Goal: Register for event/course

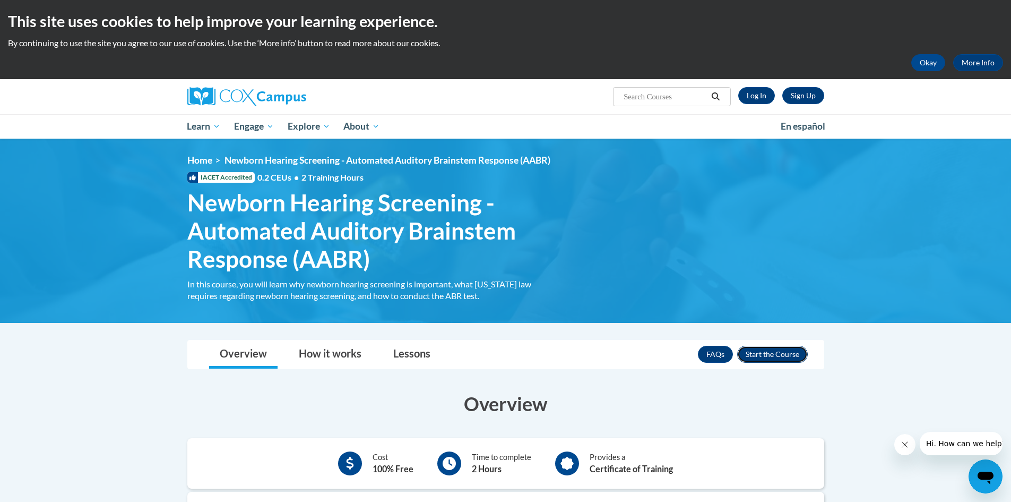
click at [782, 353] on button "Enroll" at bounding box center [772, 354] width 71 height 17
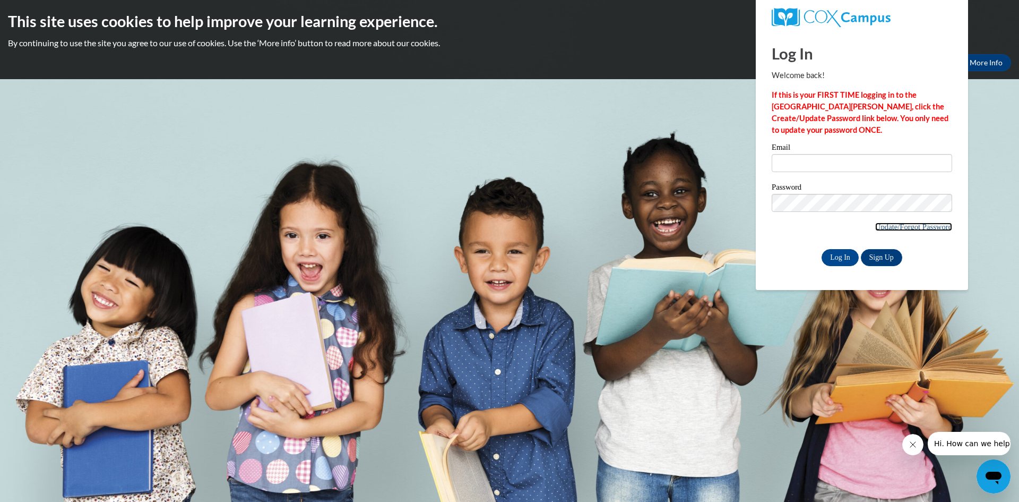
click at [929, 224] on link "Update/Forgot Password" at bounding box center [913, 226] width 77 height 8
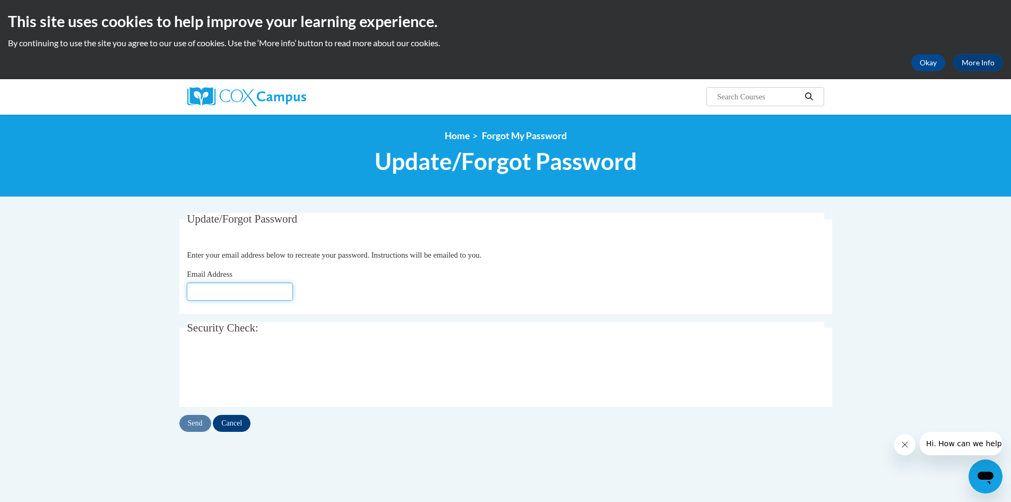
click at [253, 292] on input "Email Address" at bounding box center [240, 291] width 106 height 18
type input "angela.griffin@dph.ga.gov"
click at [191, 430] on input "Send" at bounding box center [195, 423] width 32 height 17
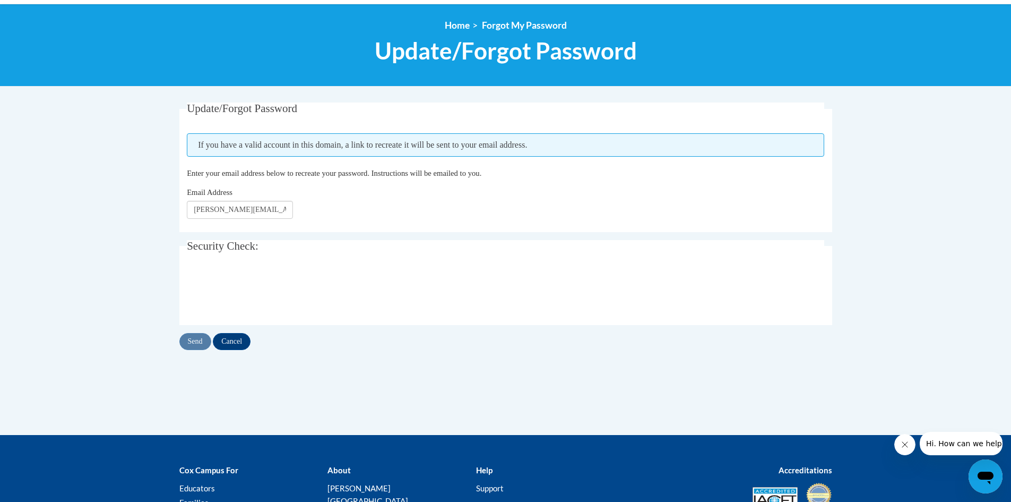
scroll to position [59, 0]
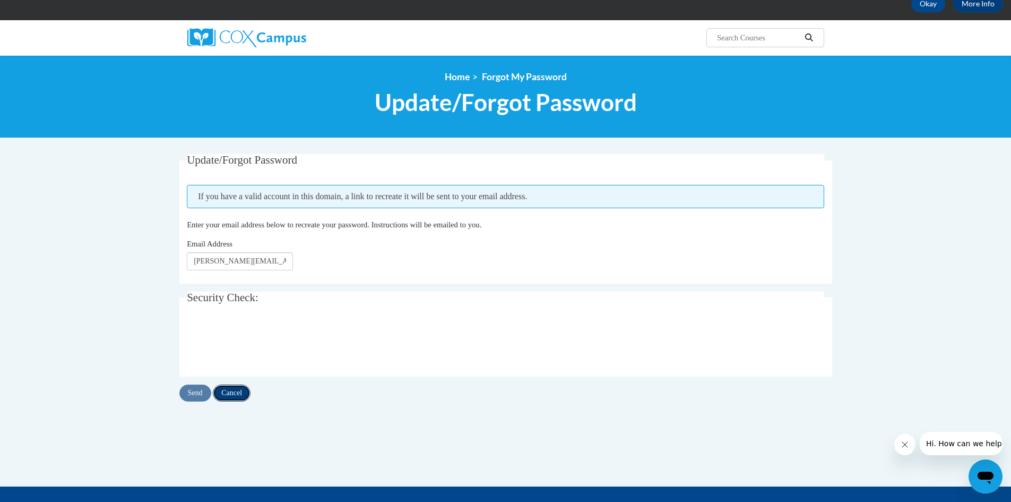
click at [238, 394] on input "Cancel" at bounding box center [232, 392] width 38 height 17
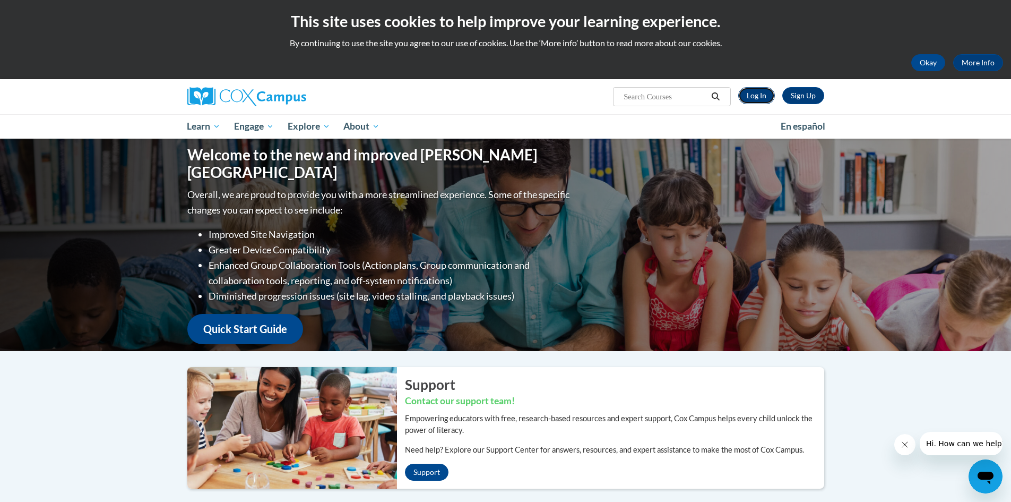
click at [759, 97] on link "Log In" at bounding box center [756, 95] width 37 height 17
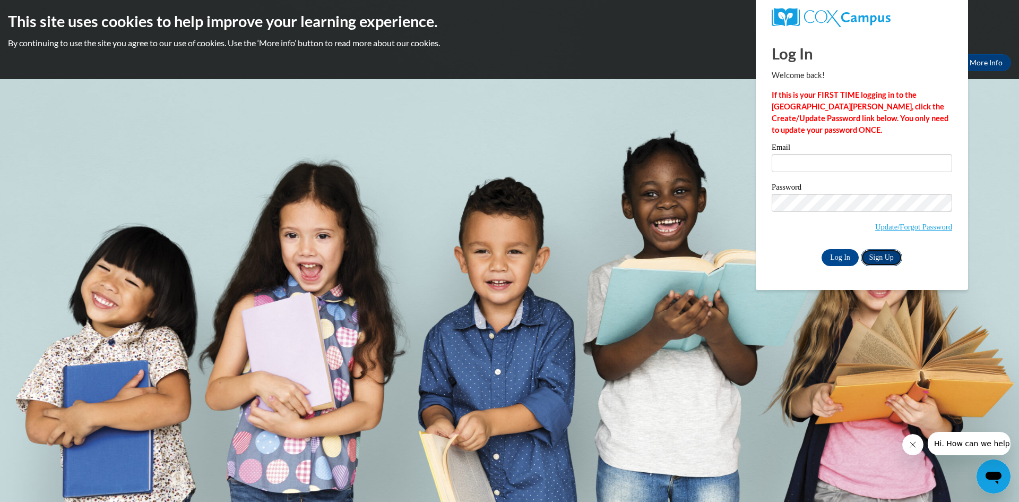
click at [886, 254] on link "Sign Up" at bounding box center [881, 257] width 41 height 17
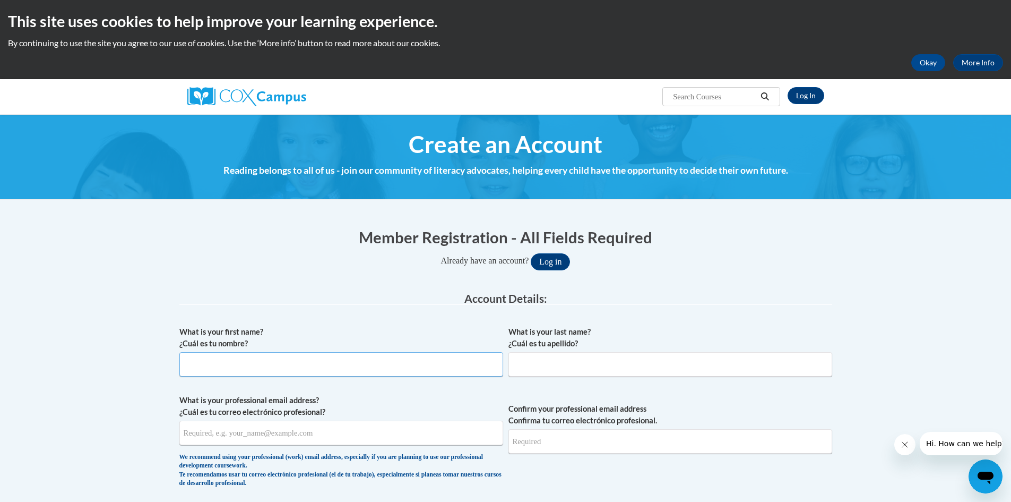
click at [220, 366] on input "What is your first name? ¿Cuál es tu nombre?" at bounding box center [341, 364] width 324 height 24
type input "[PERSON_NAME]"
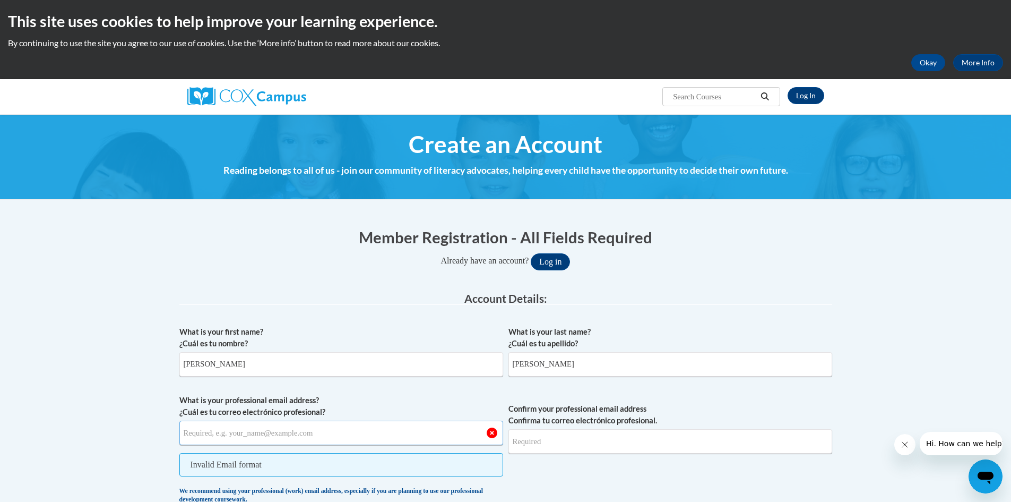
click at [230, 434] on input "What is your professional email address? ¿Cuál es tu correo electrónico profesi…" at bounding box center [341, 432] width 324 height 24
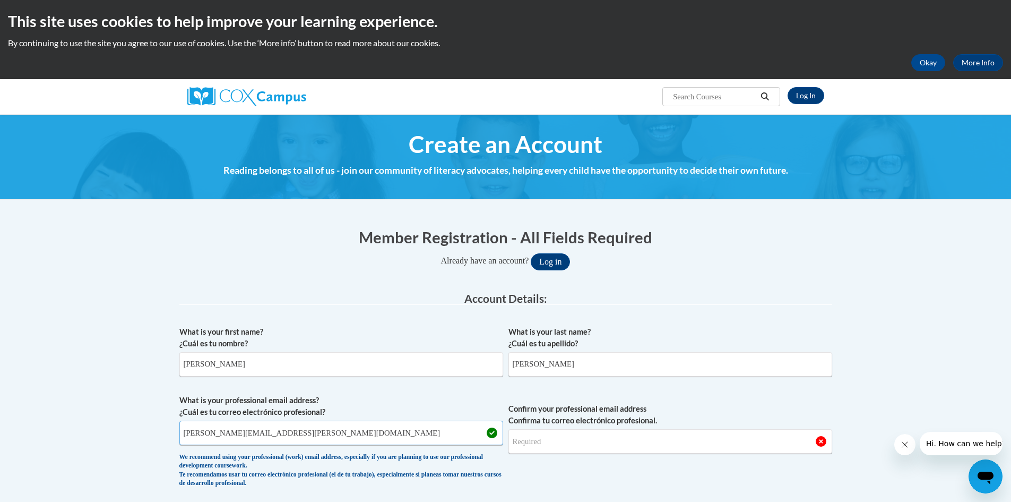
type input "angela.griffin@dph.ga.gov"
click at [606, 431] on input "Confirm your professional email address Confirma tu correo electrónico profesio…" at bounding box center [670, 441] width 324 height 24
type input "angela.griffin@dph.ga.gov"
click at [630, 468] on span "Confirm your professional email address Confirma tu correo electrónico profesio…" at bounding box center [670, 443] width 324 height 98
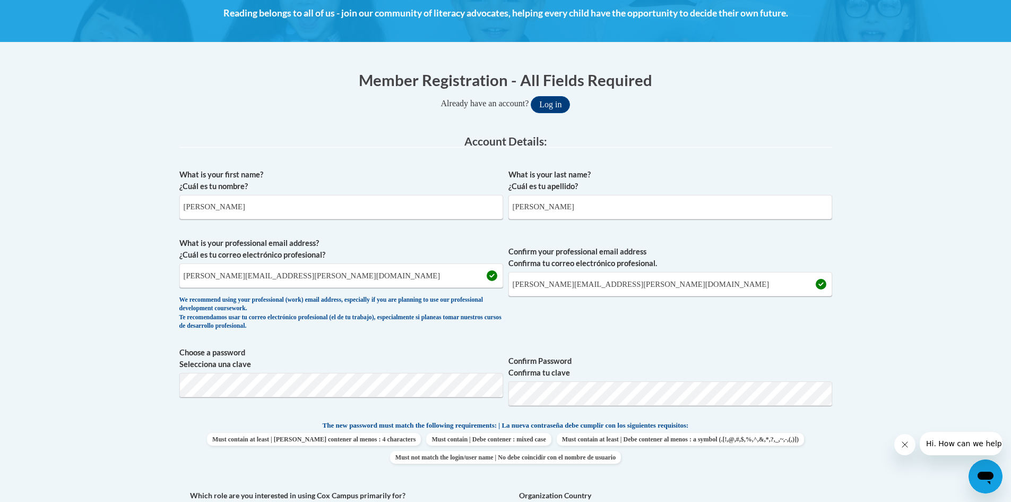
scroll to position [159, 0]
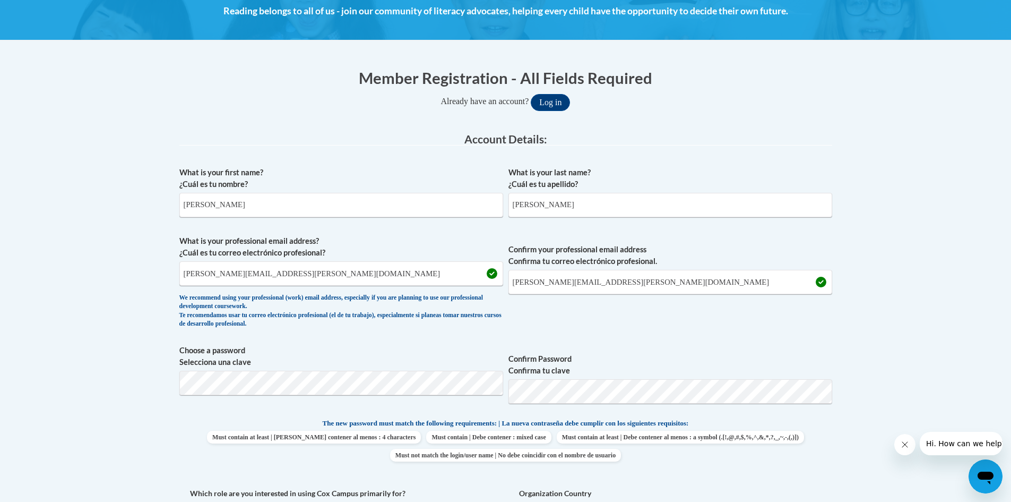
click at [825, 411] on span "Confirm Password Confirma tu clave" at bounding box center [670, 377] width 324 height 67
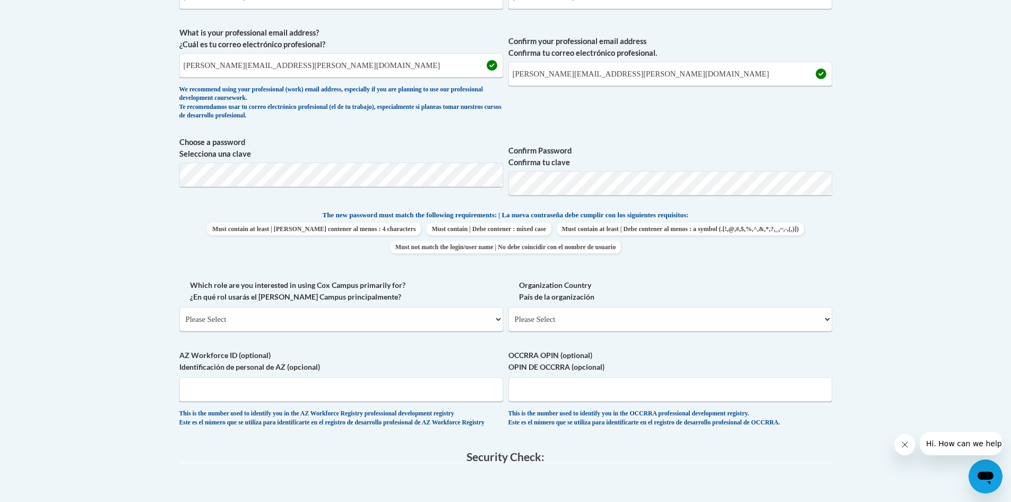
scroll to position [372, 0]
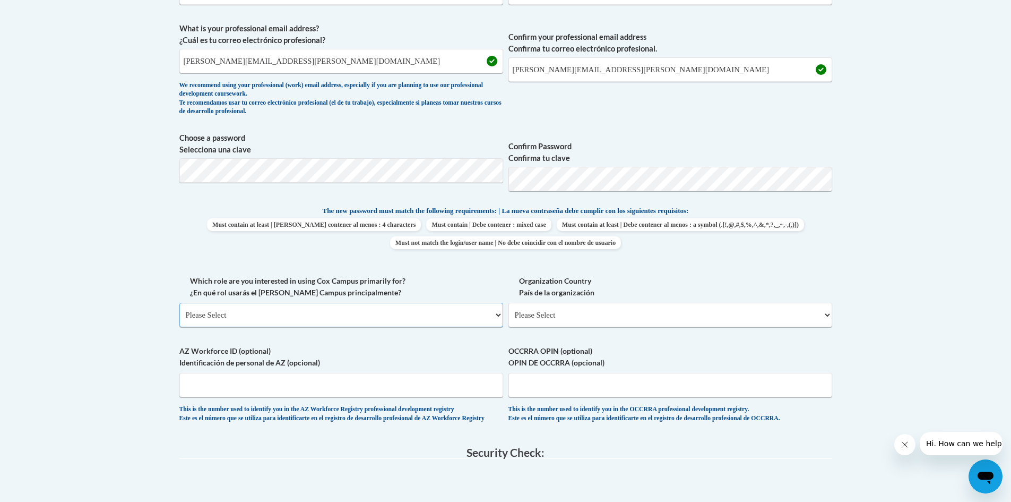
click at [499, 313] on select "Please Select College/University | Colegio/Universidad Community/Nonprofit Part…" at bounding box center [341, 315] width 324 height 24
select select "dc7172d6-9229-4d8e-ba4e-8a66fb6d7019"
click at [179, 303] on select "Please Select College/University | Colegio/Universidad Community/Nonprofit Part…" at bounding box center [341, 315] width 324 height 24
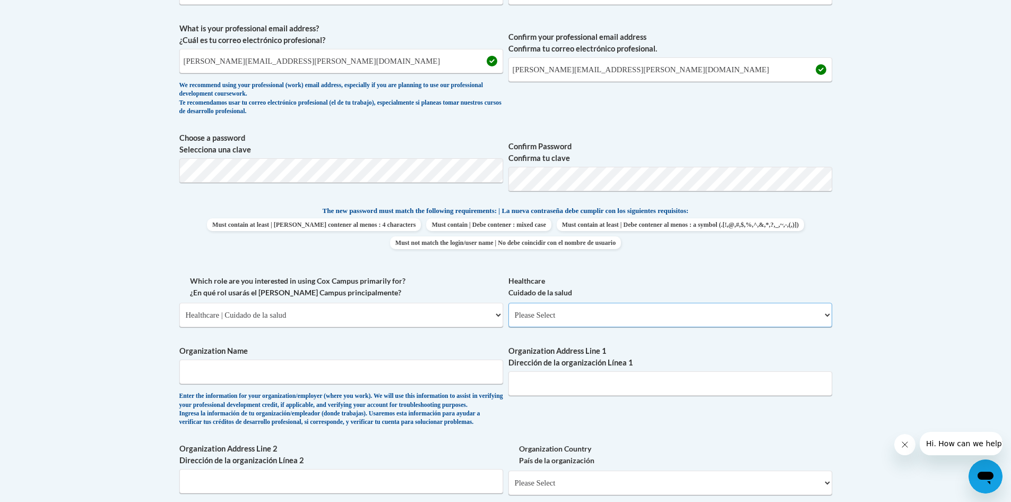
click at [563, 317] on select "Please Select Clinical Education | Educación clinica Executive Leadership | Líd…" at bounding box center [670, 315] width 324 height 24
select select "ccd7fcba-4f64-4503-be16-46a6ee56d6d5"
click at [508, 303] on select "Please Select Clinical Education | Educación clinica Executive Leadership | Líd…" at bounding box center [670, 315] width 324 height 24
click at [334, 374] on input "Organization Name" at bounding box center [341, 371] width 324 height 24
type input "Appling County Health Department"
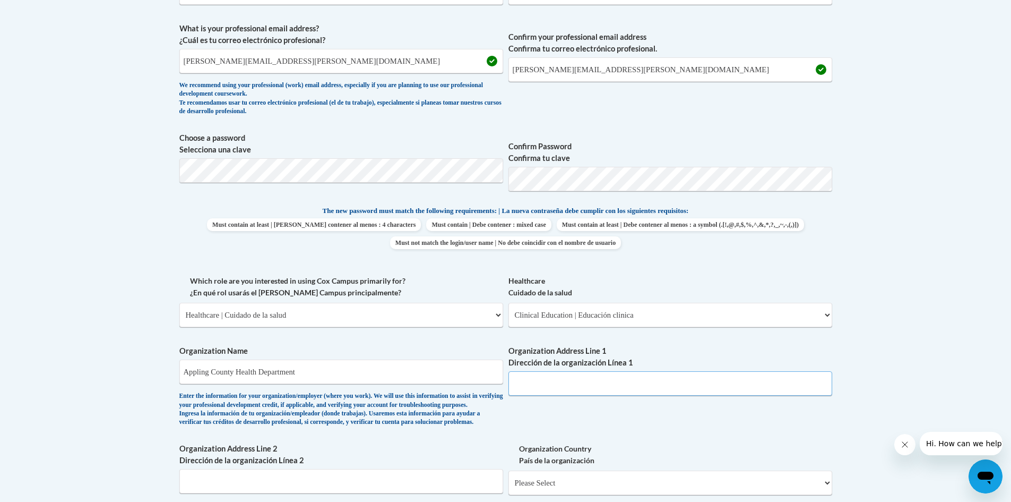
click at [532, 391] on input "Organization Address Line 1 Dirección de la organización Línea 1" at bounding box center [670, 383] width 324 height 24
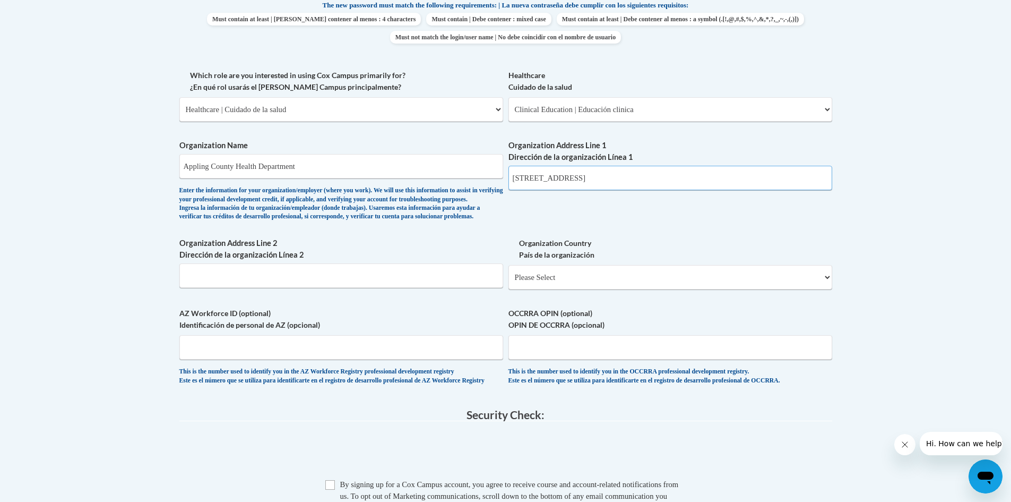
scroll to position [584, 0]
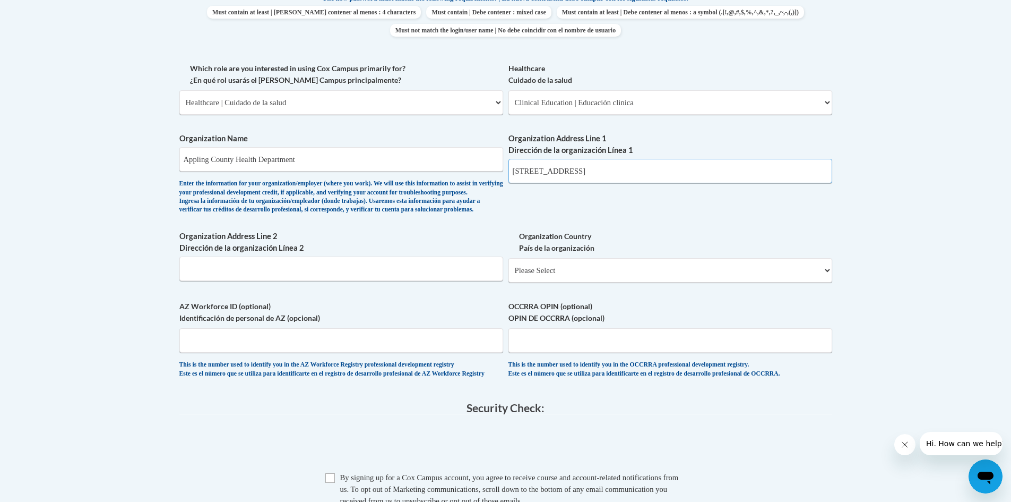
type input "283 Walnut ST."
click at [554, 282] on select "Please Select United States | Estados Unidos Outside of the United States | Fue…" at bounding box center [670, 270] width 324 height 24
select select "ad49bcad-a171-4b2e-b99c-48b446064914"
click at [508, 275] on select "Please Select United States | Estados Unidos Outside of the United States | Fue…" at bounding box center [670, 270] width 324 height 24
select select
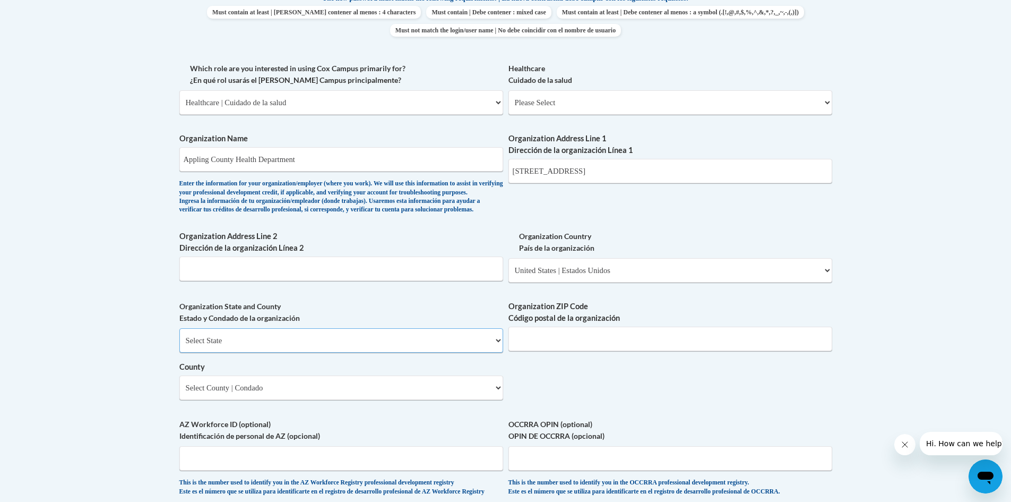
click at [261, 352] on select "Select State Alabama Alaska Arizona Arkansas California Colorado Connecticut De…" at bounding box center [341, 340] width 324 height 24
select select "Georgia"
click at [179, 346] on select "Select State Alabama Alaska Arizona Arkansas California Colorado Connecticut De…" at bounding box center [341, 340] width 324 height 24
click at [577, 351] on input "Organization ZIP Code Código postal de la organización" at bounding box center [670, 338] width 324 height 24
type input "31513"
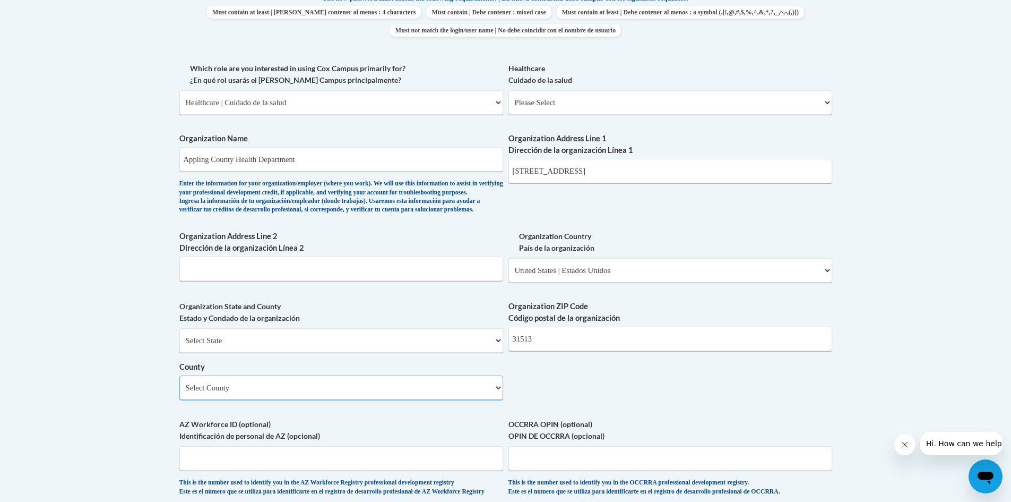
click at [496, 400] on select "Select County Appling Atkinson Bacon Baker Baldwin Banks Barrow Bartow Ben Hill…" at bounding box center [341, 387] width 324 height 24
select select "Appling"
click at [179, 393] on select "Select County Appling Atkinson Bacon Baker Baldwin Banks Barrow Bartow Ben Hill…" at bounding box center [341, 387] width 324 height 24
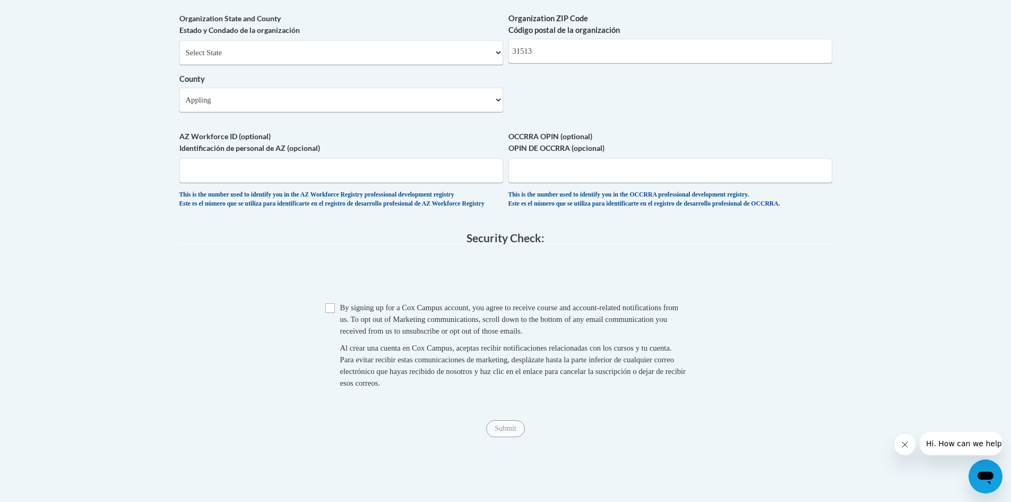
scroll to position [902, 0]
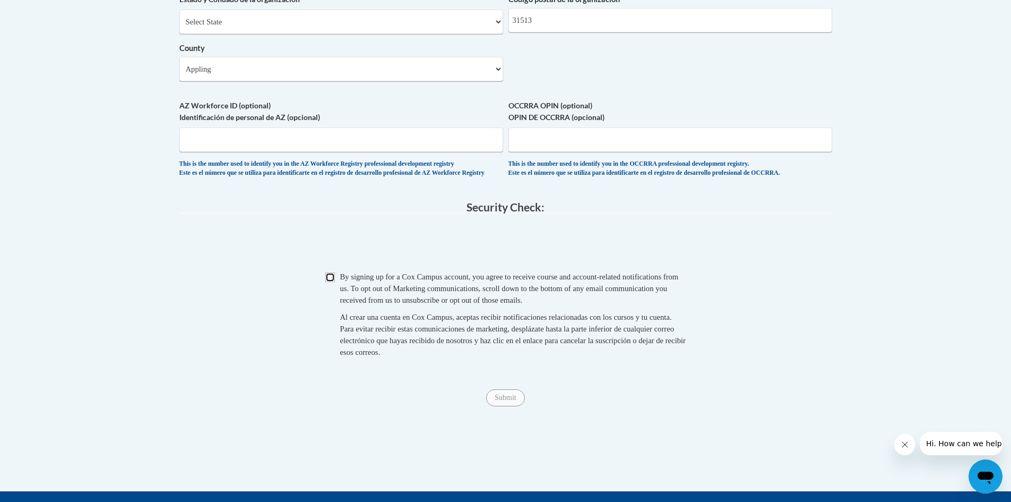
drag, startPoint x: 331, startPoint y: 305, endPoint x: 334, endPoint y: 318, distance: 13.1
click at [331, 282] on input "Checkbox" at bounding box center [330, 277] width 10 height 10
checkbox input "true"
click at [505, 406] on input "Submit" at bounding box center [505, 397] width 38 height 17
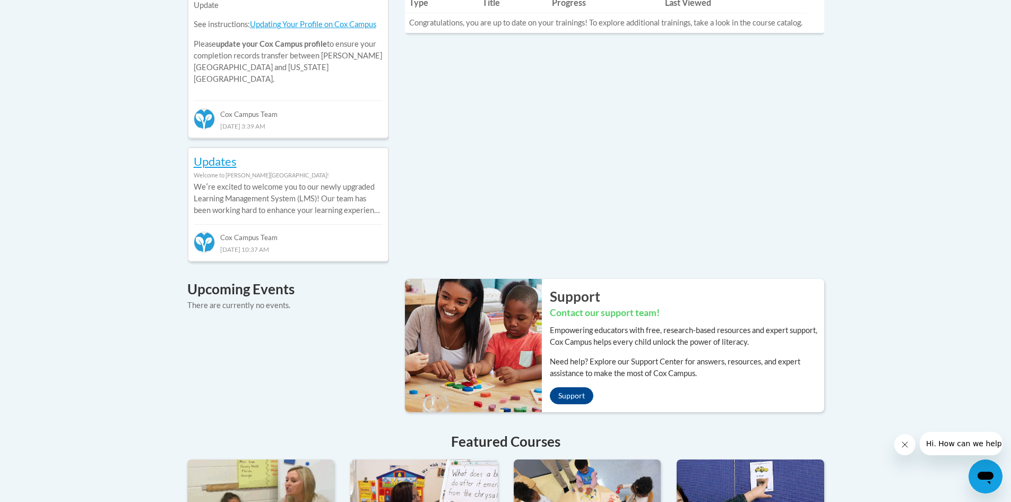
scroll to position [318, 0]
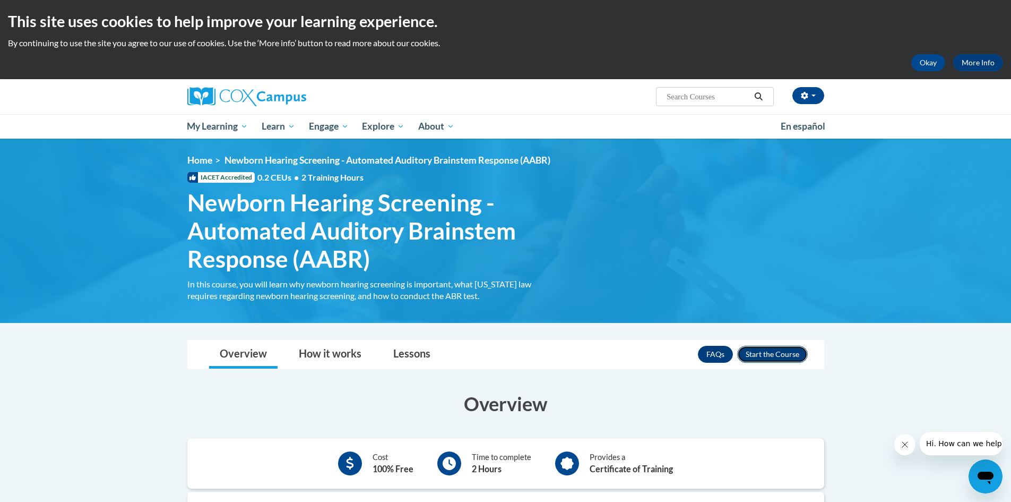
click at [754, 352] on button "Enroll" at bounding box center [772, 354] width 71 height 17
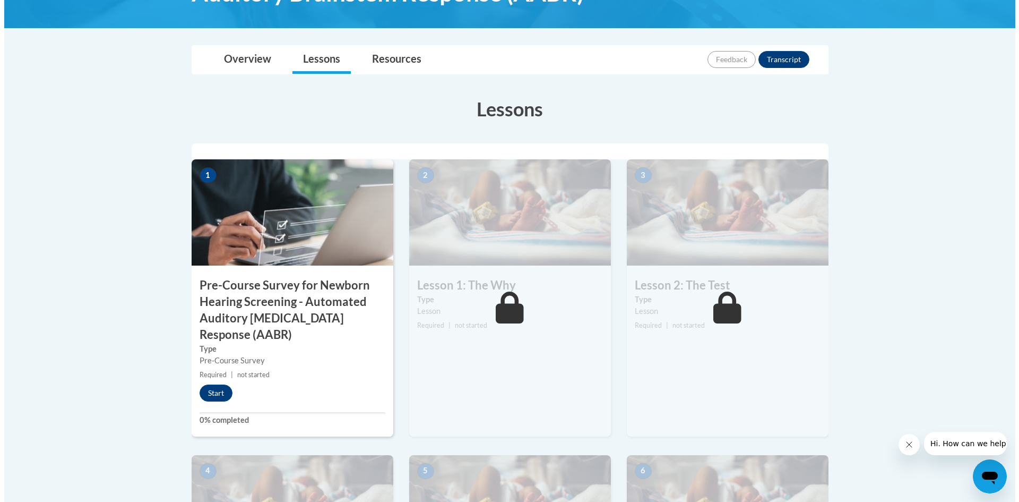
scroll to position [237, 0]
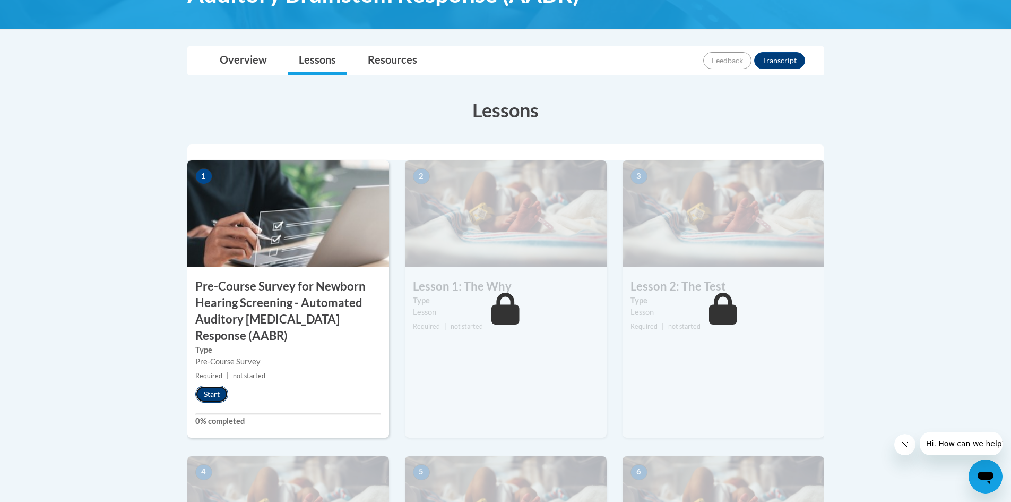
click at [215, 393] on button "Start" at bounding box center [211, 393] width 33 height 17
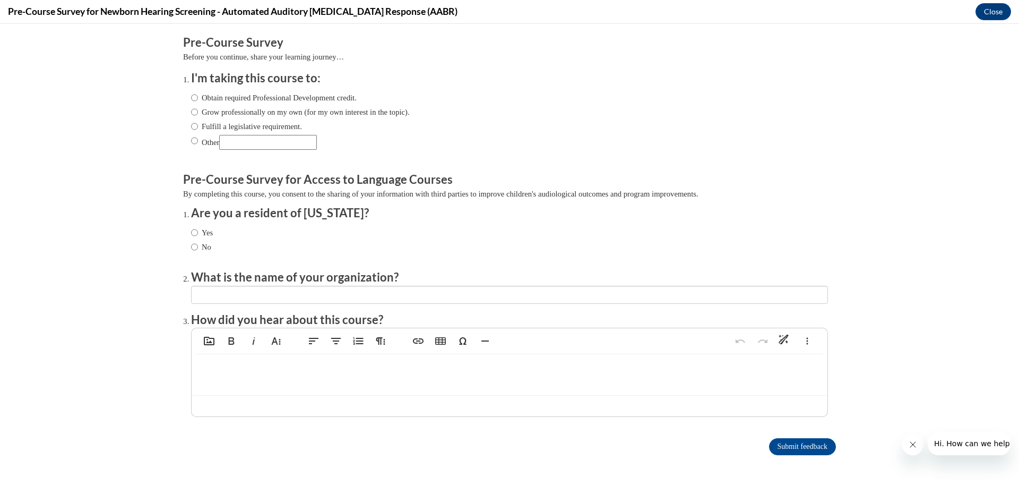
scroll to position [0, 0]
click at [191, 114] on input "Grow professionally on my own (for my own interest in the topic)." at bounding box center [194, 112] width 7 height 12
radio input "true"
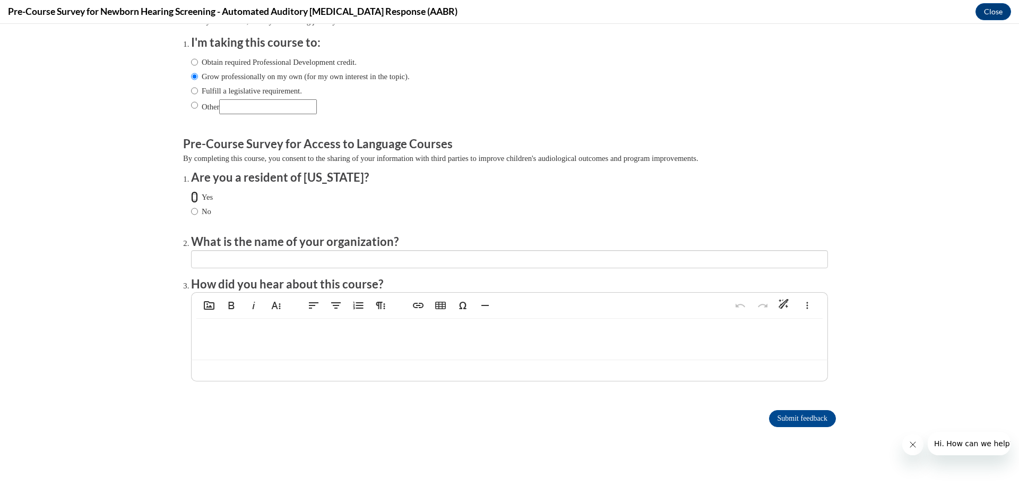
click at [191, 191] on input "Yes" at bounding box center [194, 197] width 7 height 12
radio input "true"
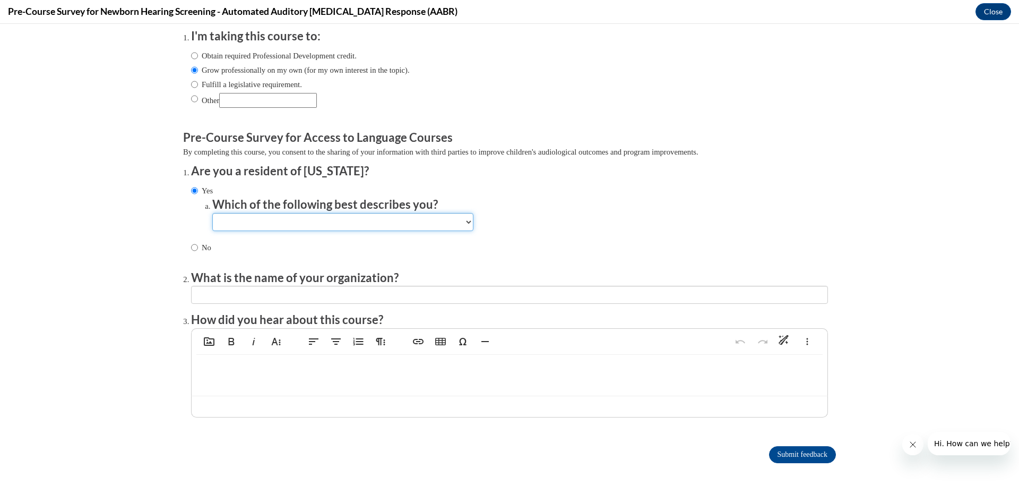
click at [243, 222] on select "Newborn hearing screener in a birthing facility (a) Newborn hearing screener wi…" at bounding box center [342, 222] width 261 height 18
select select "e1126028-ca79-4aad-ae01-0a72a4c4af17"
click at [212, 213] on select "Newborn hearing screener in a birthing facility (a) Newborn hearing screener wi…" at bounding box center [342, 222] width 261 height 18
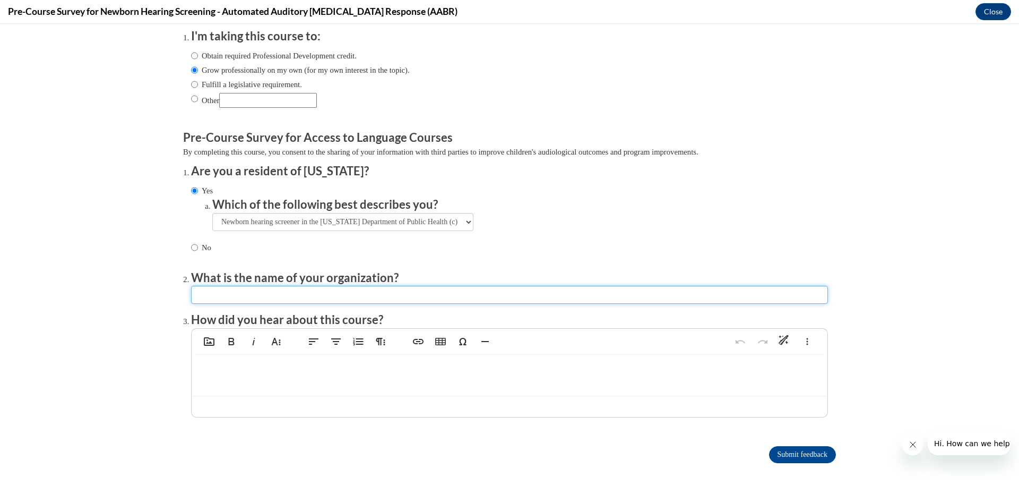
click at [201, 302] on input "textbox" at bounding box center [509, 295] width 637 height 18
type input "Appling County Health Department"
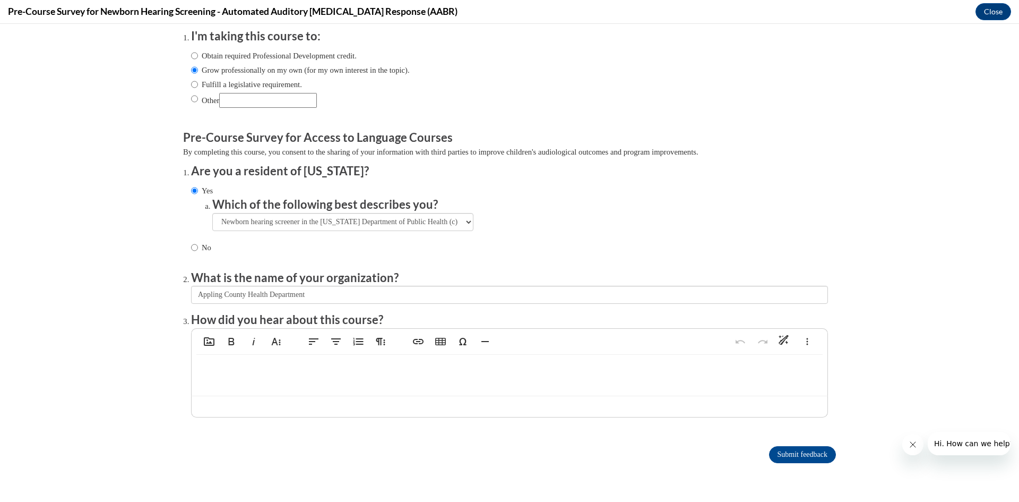
click at [220, 369] on p at bounding box center [509, 371] width 615 height 12
type textarea "<p>E</p>"
type textarea "<p>Hearing Screening Coordinator with the SEHD district.</p>"
click at [781, 457] on input "Submit feedback" at bounding box center [802, 454] width 67 height 17
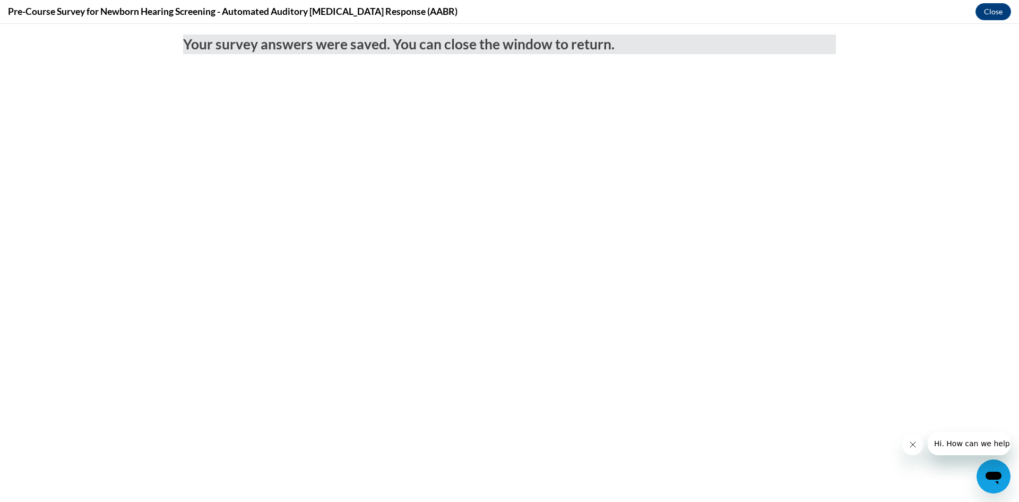
scroll to position [0, 0]
click at [998, 8] on button "Close" at bounding box center [994, 11] width 36 height 17
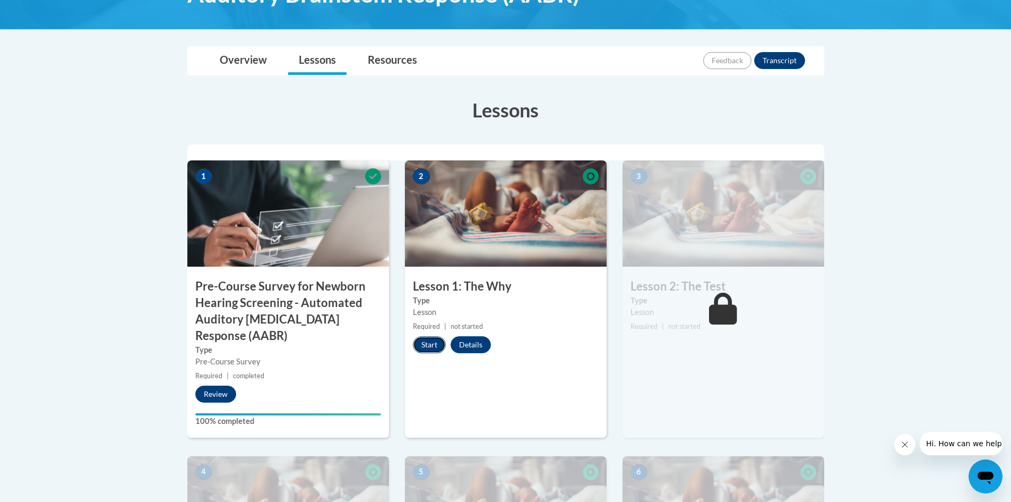
click at [434, 344] on button "Start" at bounding box center [429, 344] width 33 height 17
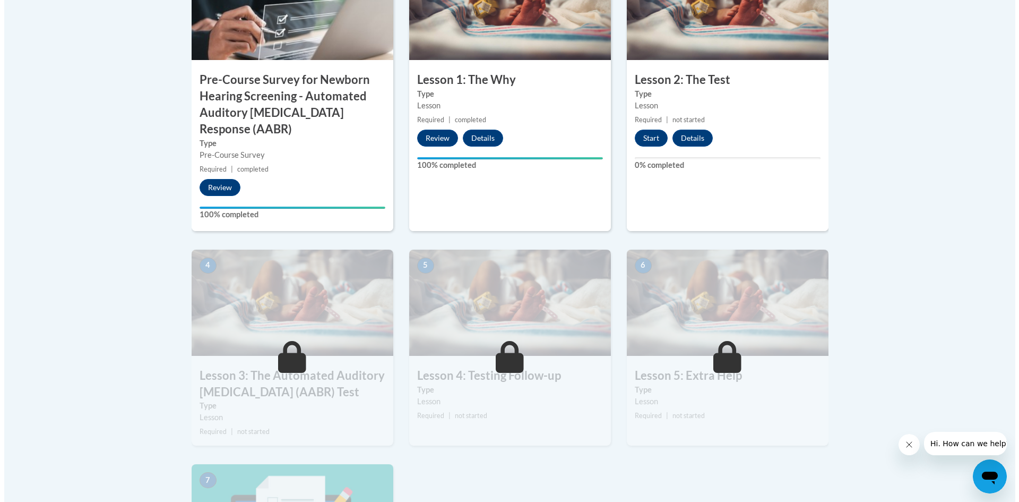
scroll to position [425, 0]
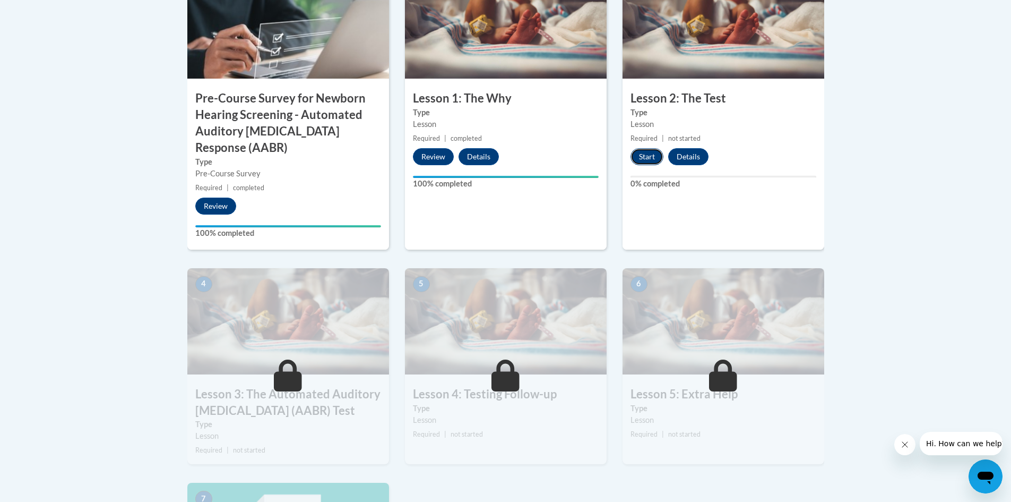
click at [644, 157] on button "Start" at bounding box center [647, 156] width 33 height 17
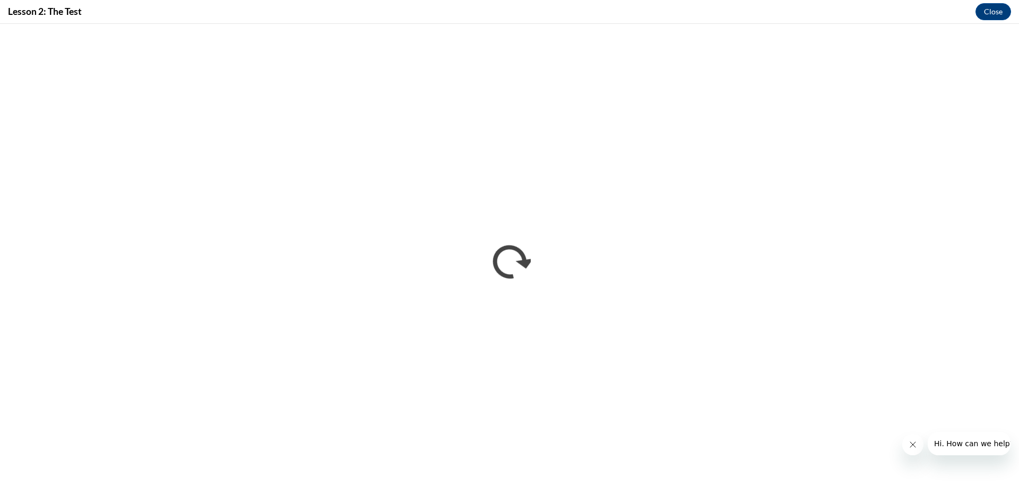
scroll to position [0, 0]
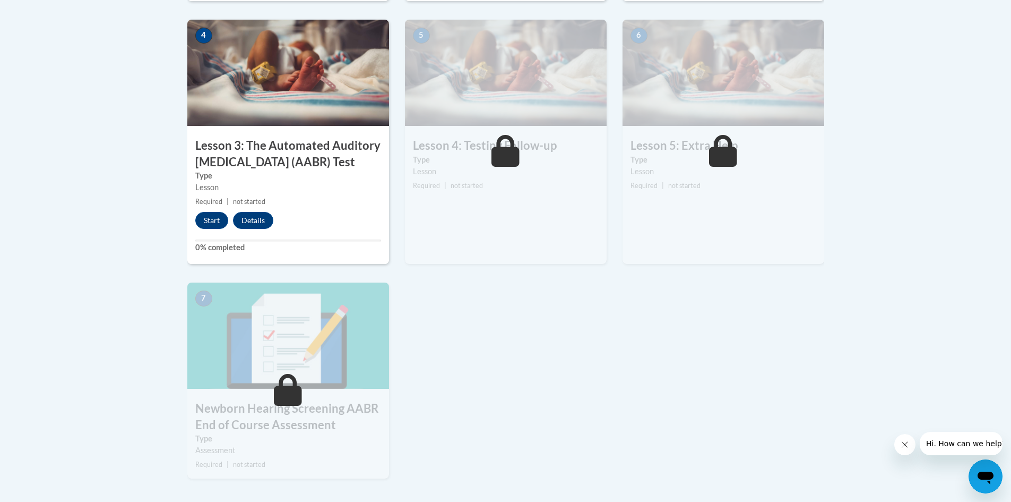
scroll to position [690, 0]
